Goal: Navigation & Orientation: Find specific page/section

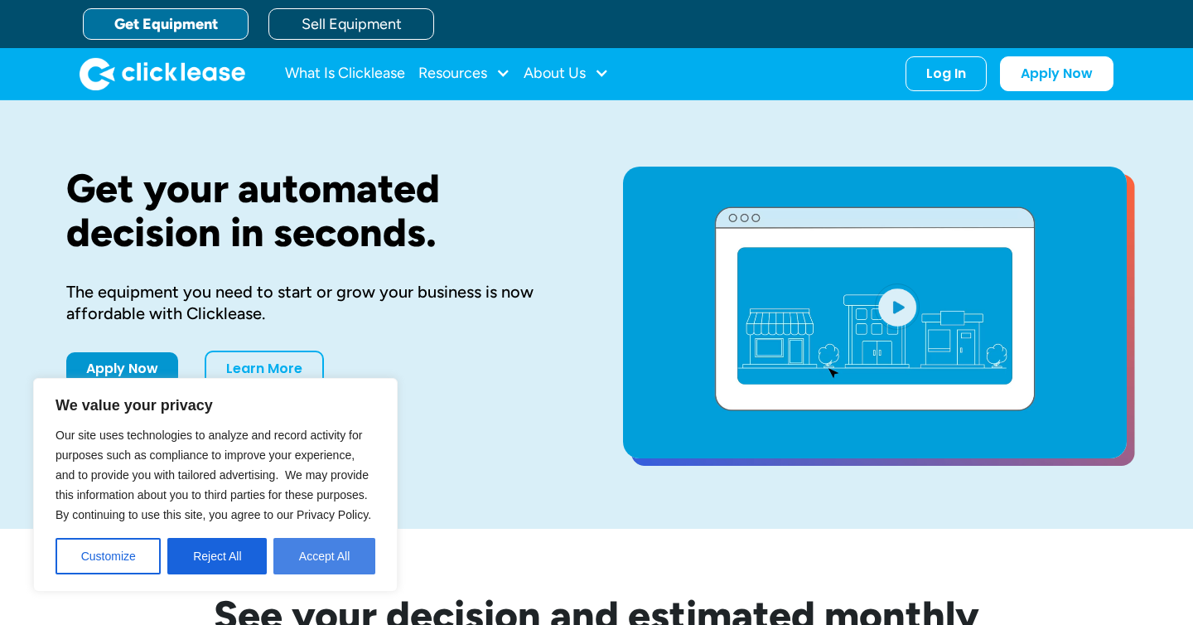
click at [328, 557] on button "Accept All" at bounding box center [324, 556] width 102 height 36
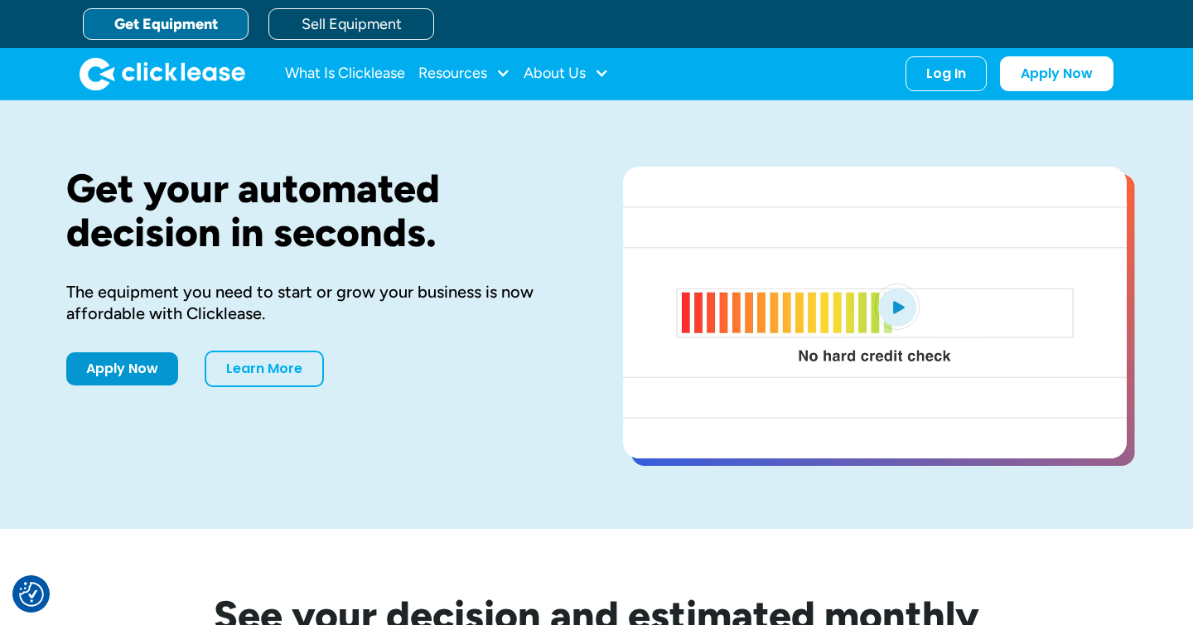
click at [152, 25] on link "Get Equipment" at bounding box center [166, 23] width 166 height 31
